Goal: Task Accomplishment & Management: Use online tool/utility

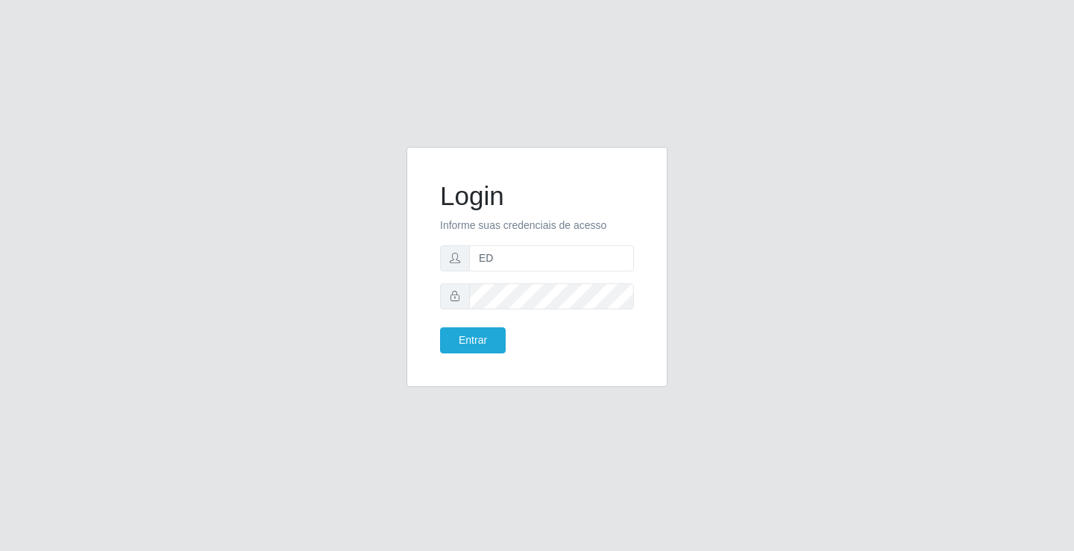
type input "ediane@ideal"
click at [440, 327] on button "Entrar" at bounding box center [473, 340] width 66 height 26
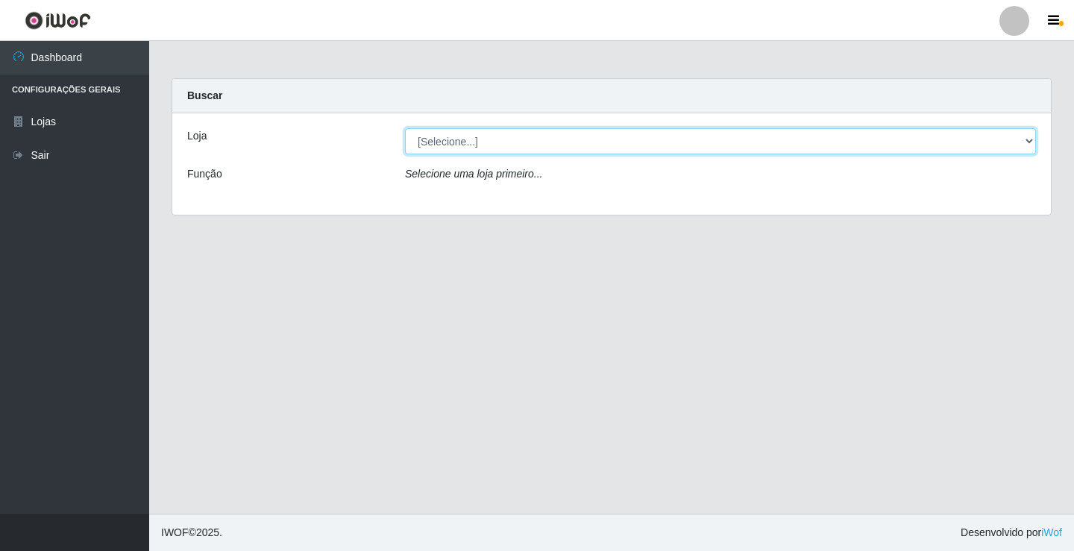
click at [425, 133] on select "[Selecione...] Ideal - Conceição" at bounding box center [720, 141] width 631 height 26
select select "231"
click at [405, 128] on select "[Selecione...] Ideal - Conceição" at bounding box center [720, 141] width 631 height 26
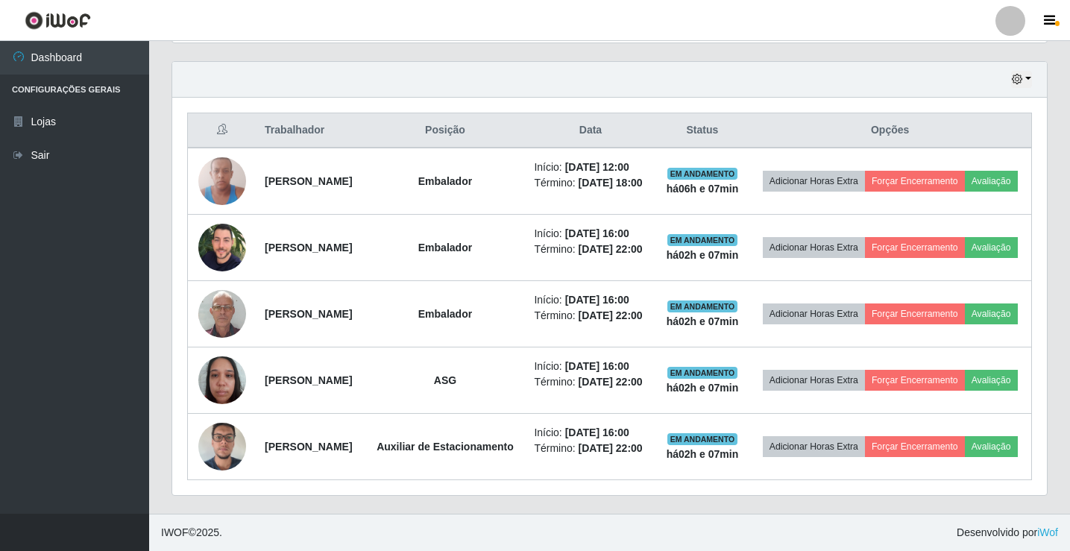
scroll to position [447, 0]
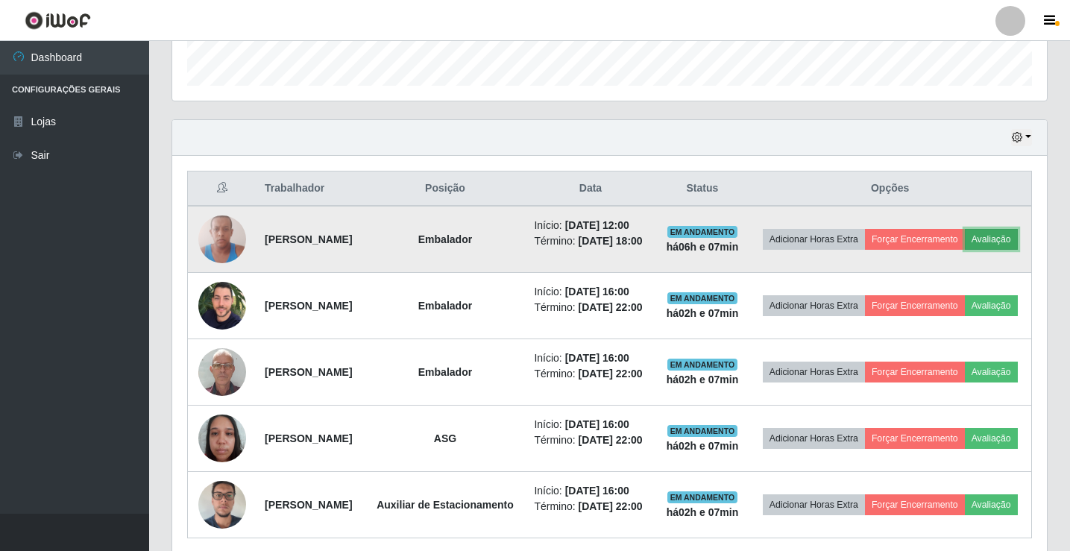
click at [965, 250] on button "Avaliação" at bounding box center [991, 239] width 53 height 21
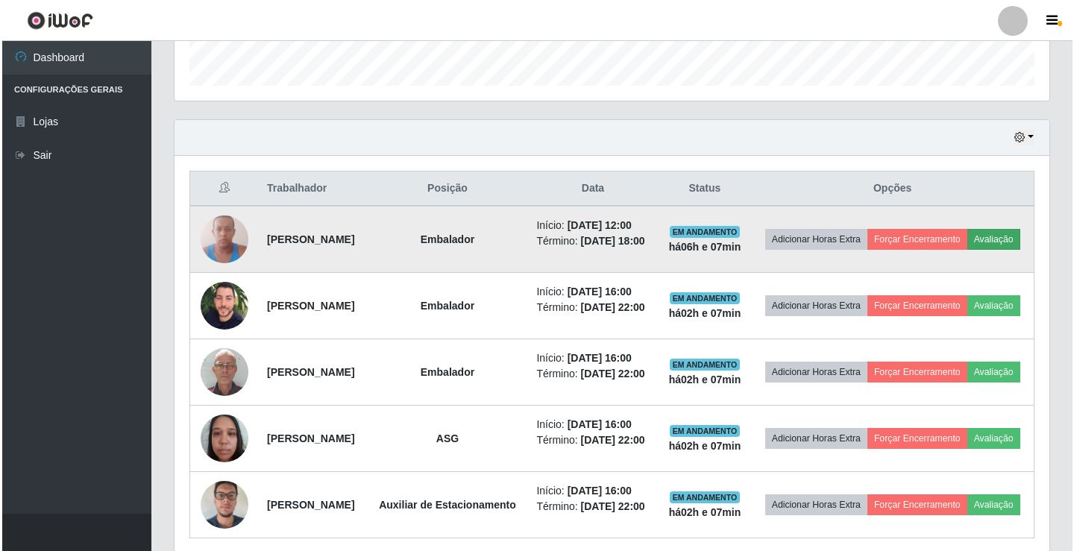
scroll to position [309, 867]
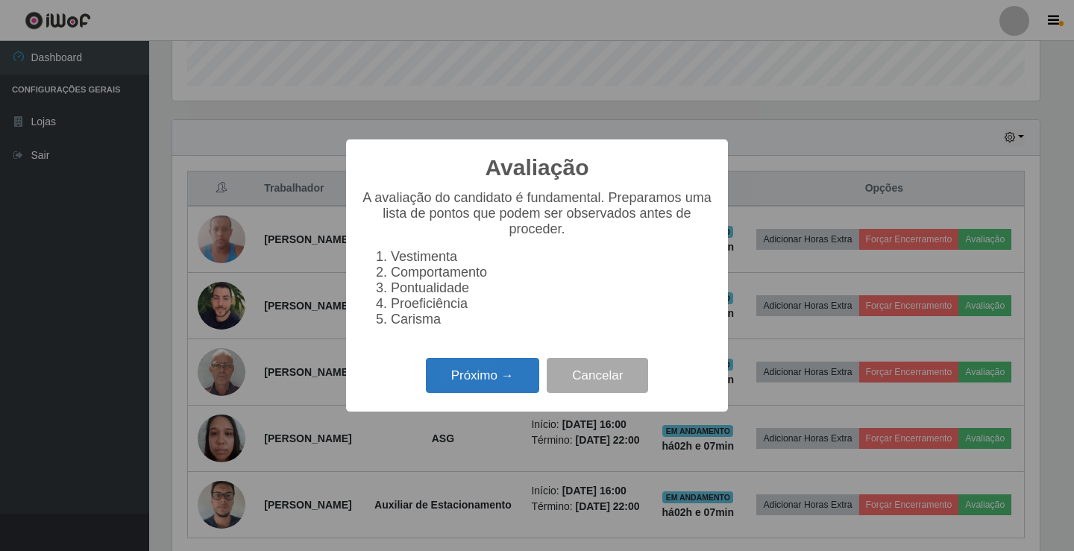
click at [481, 379] on button "Próximo →" at bounding box center [482, 375] width 113 height 35
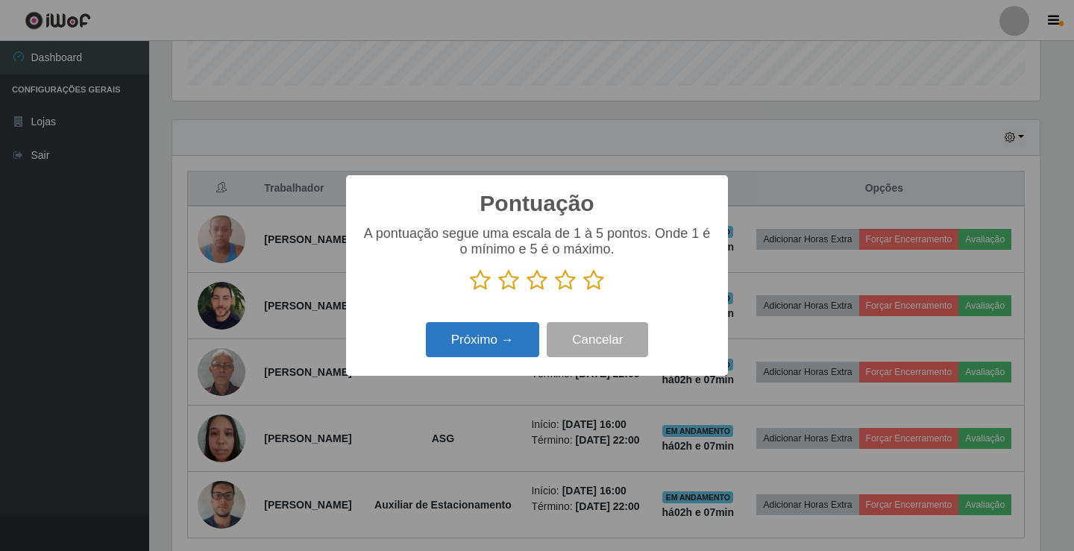
click at [508, 342] on button "Próximo →" at bounding box center [482, 339] width 113 height 35
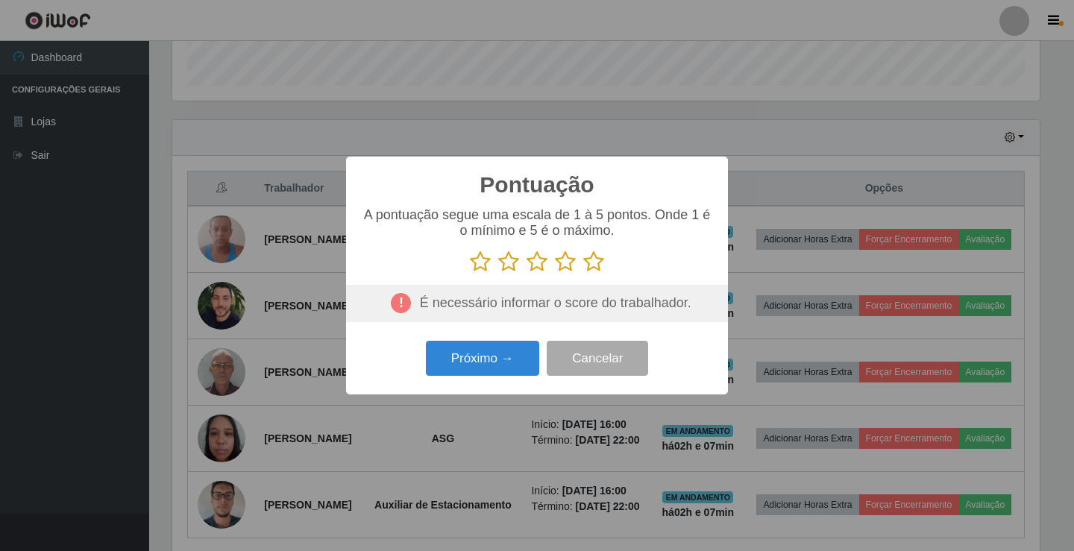
click at [591, 259] on icon at bounding box center [593, 262] width 21 height 22
click at [583, 273] on input "radio" at bounding box center [583, 273] width 0 height 0
click at [523, 365] on button "Próximo →" at bounding box center [482, 358] width 113 height 35
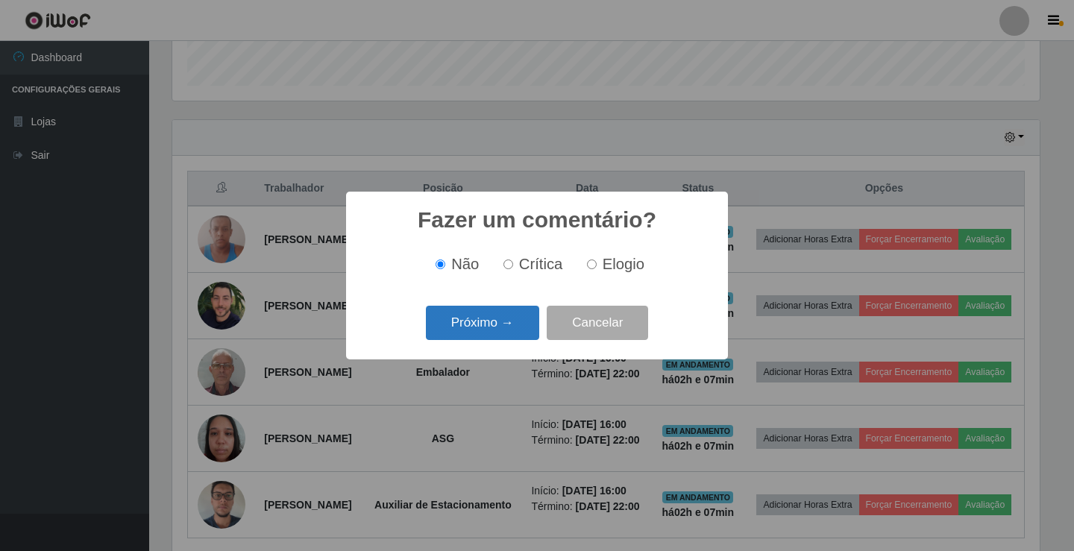
click at [512, 331] on button "Próximo →" at bounding box center [482, 323] width 113 height 35
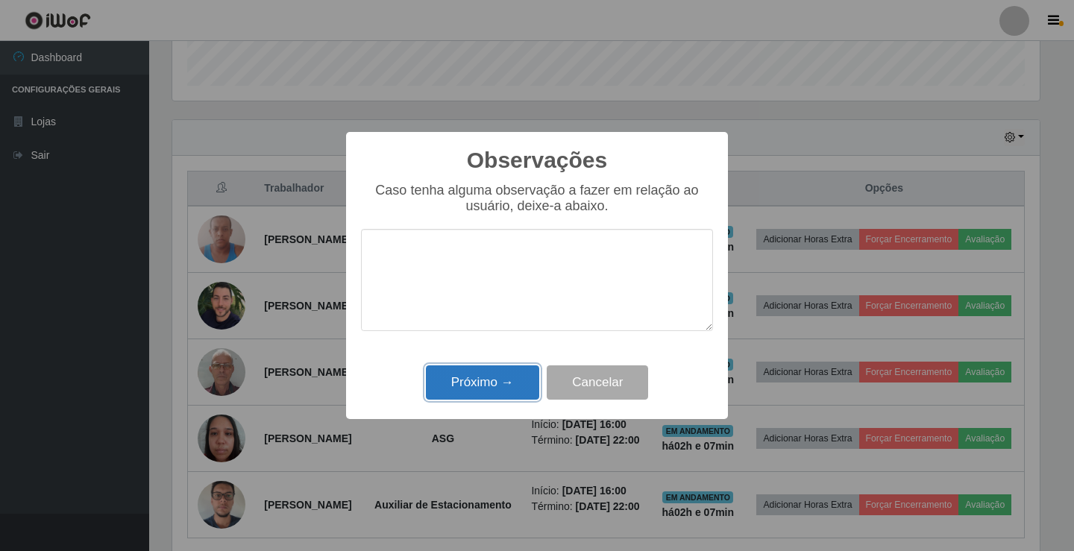
click at [508, 386] on button "Próximo →" at bounding box center [482, 382] width 113 height 35
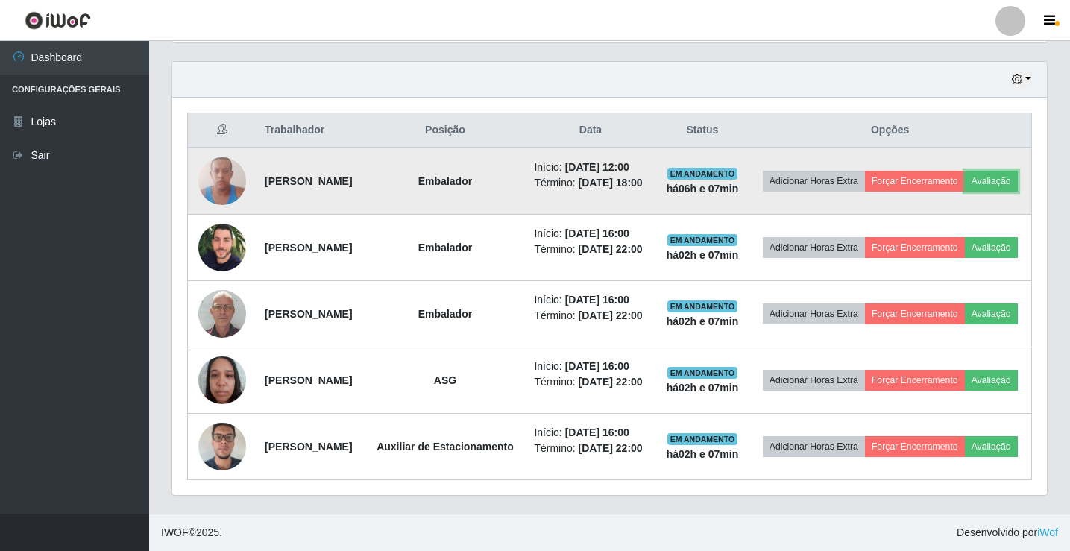
scroll to position [447, 0]
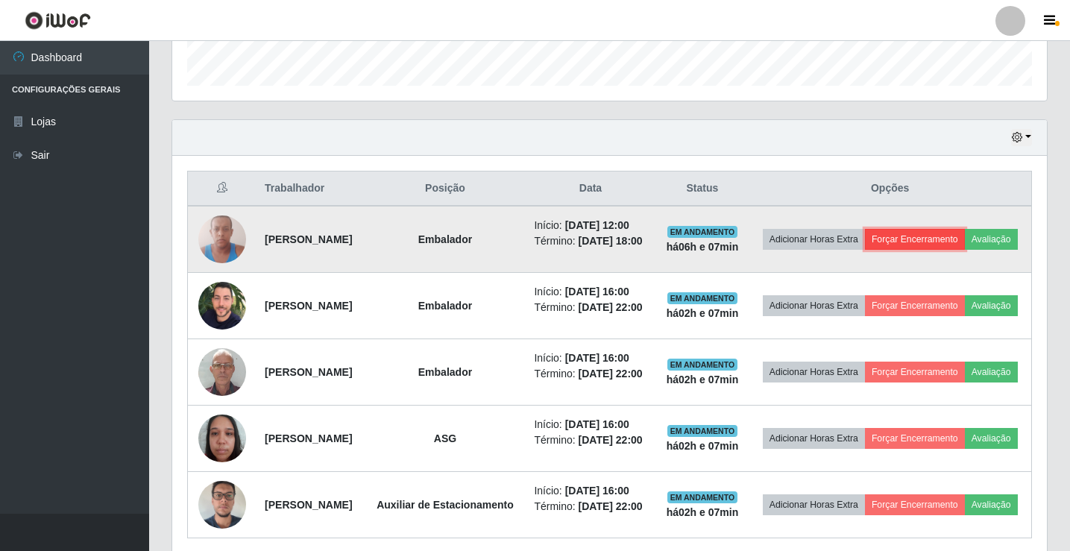
click at [938, 239] on button "Forçar Encerramento" at bounding box center [915, 239] width 100 height 21
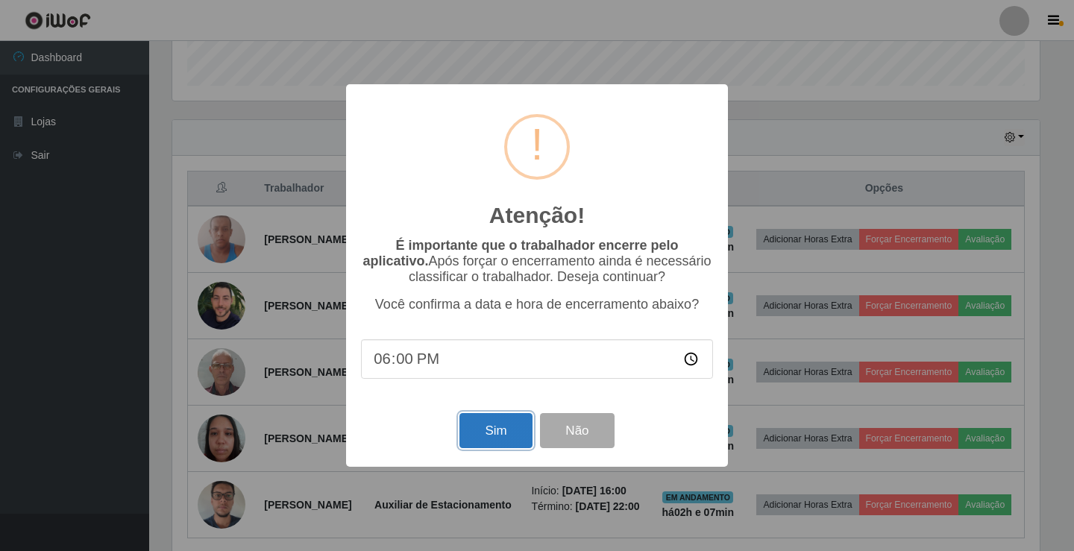
click at [501, 434] on button "Sim" at bounding box center [495, 430] width 72 height 35
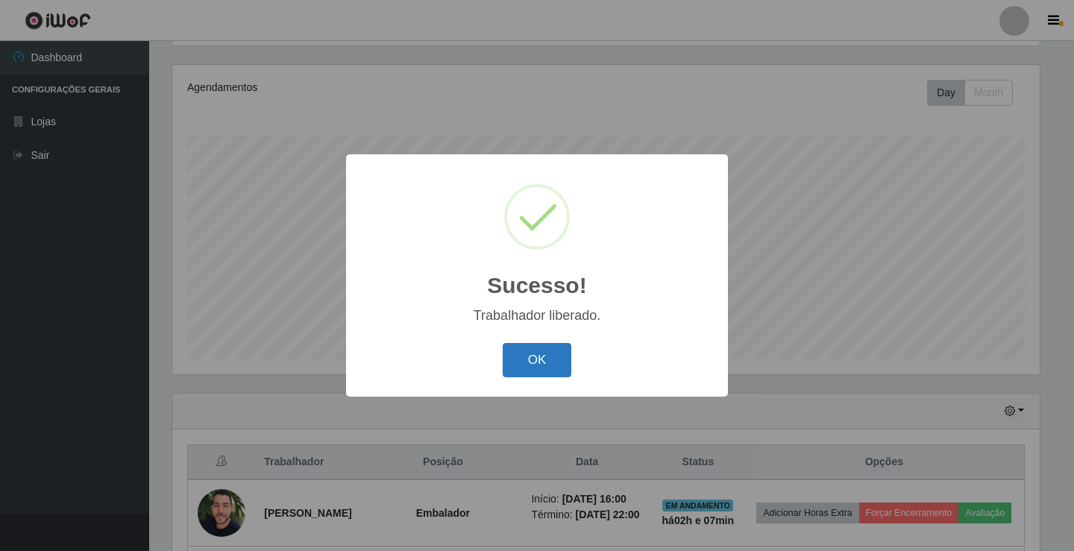
click at [547, 365] on button "OK" at bounding box center [537, 360] width 69 height 35
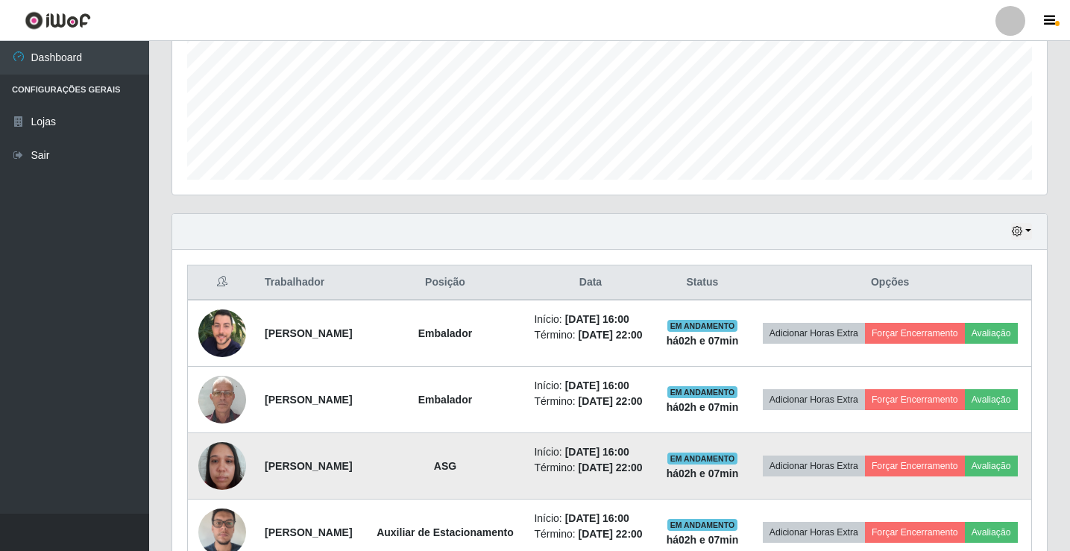
scroll to position [484, 0]
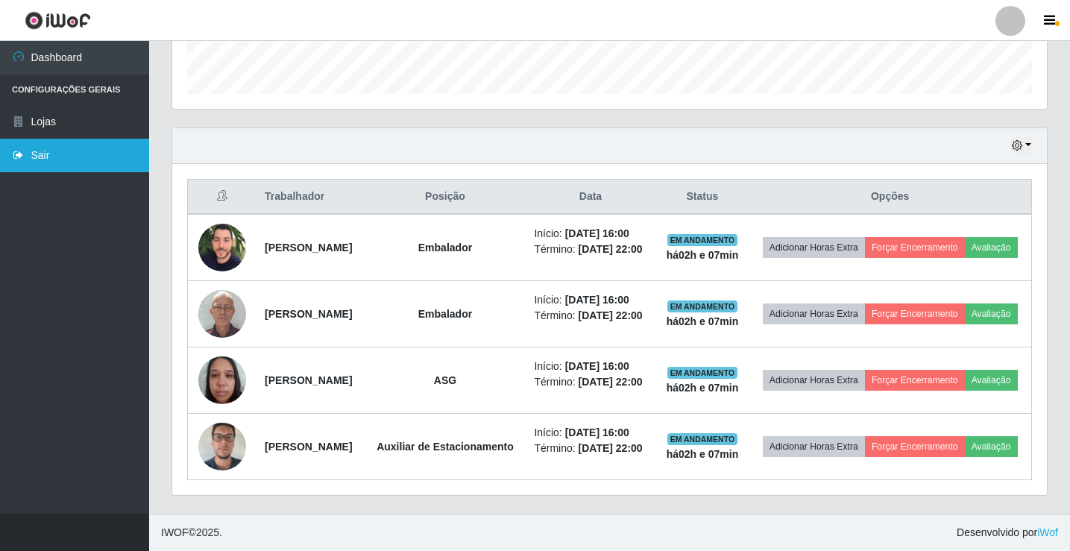
click at [81, 163] on link "Sair" at bounding box center [74, 156] width 149 height 34
